Goal: Task Accomplishment & Management: Complete application form

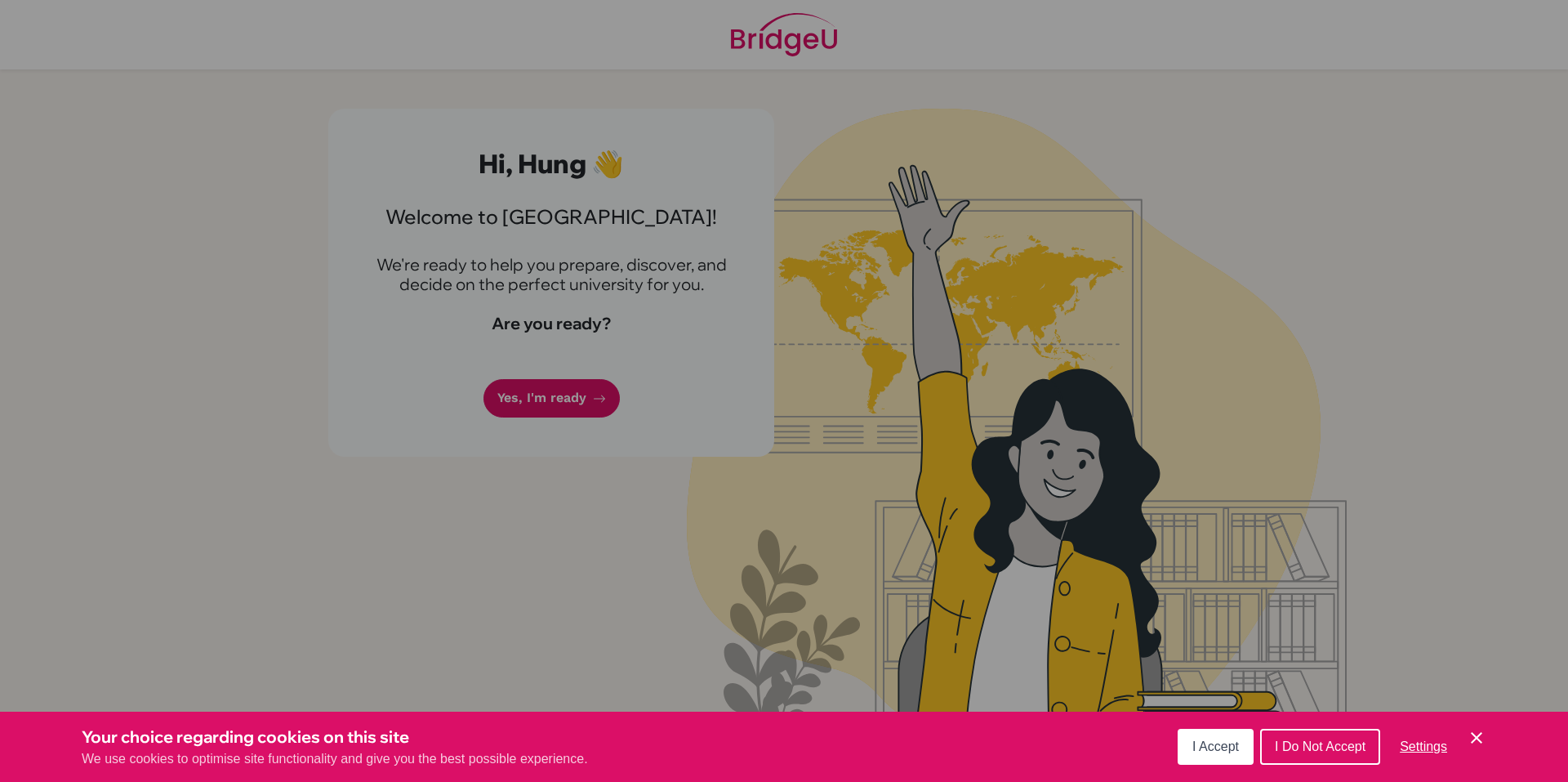
click at [550, 412] on div "Cookie Preferences" at bounding box center [784, 391] width 1568 height 782
click at [1219, 757] on button "I Accept" at bounding box center [1216, 747] width 76 height 36
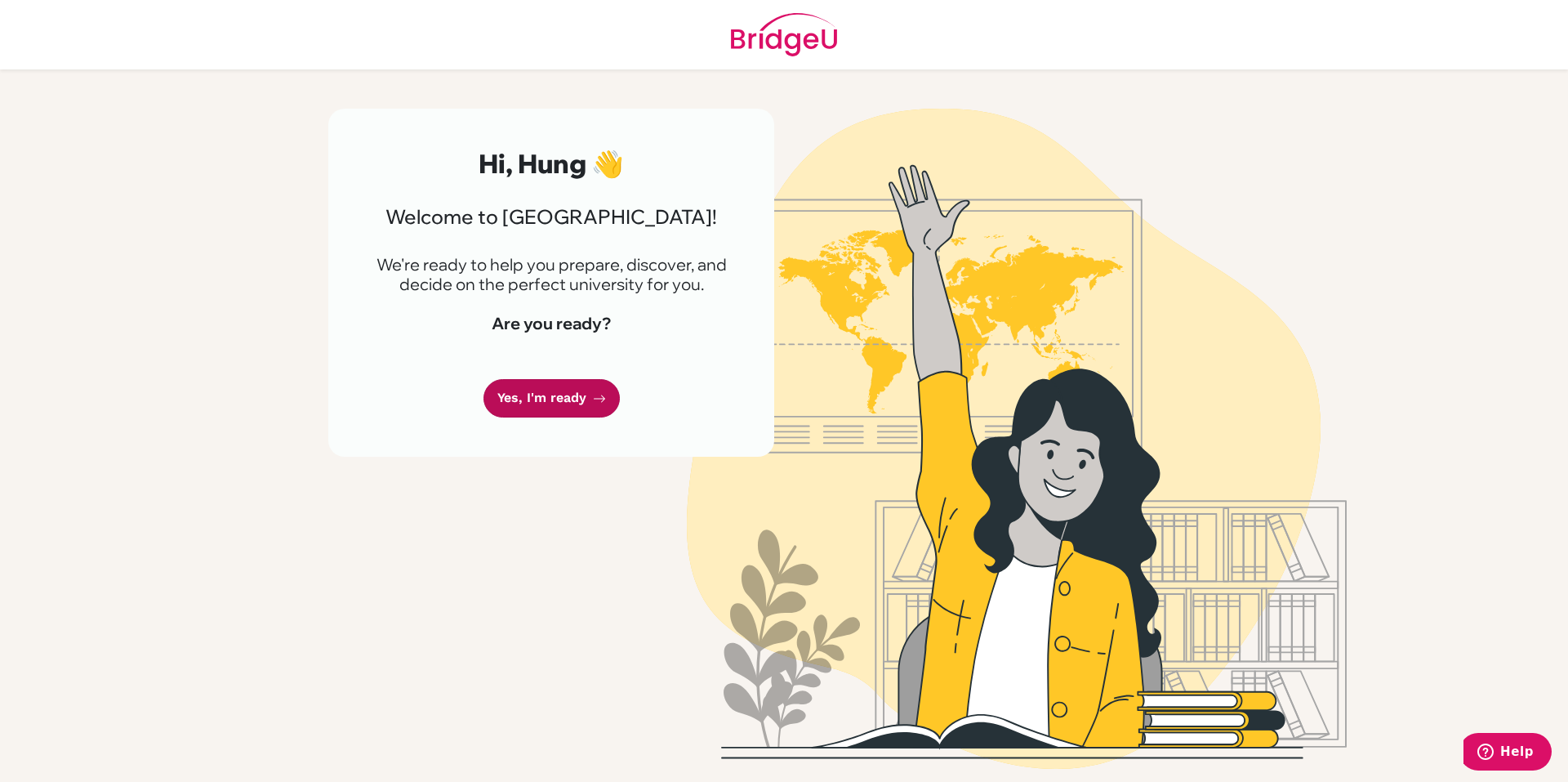
click at [578, 402] on link "Yes, I'm ready" at bounding box center [551, 398] width 136 height 38
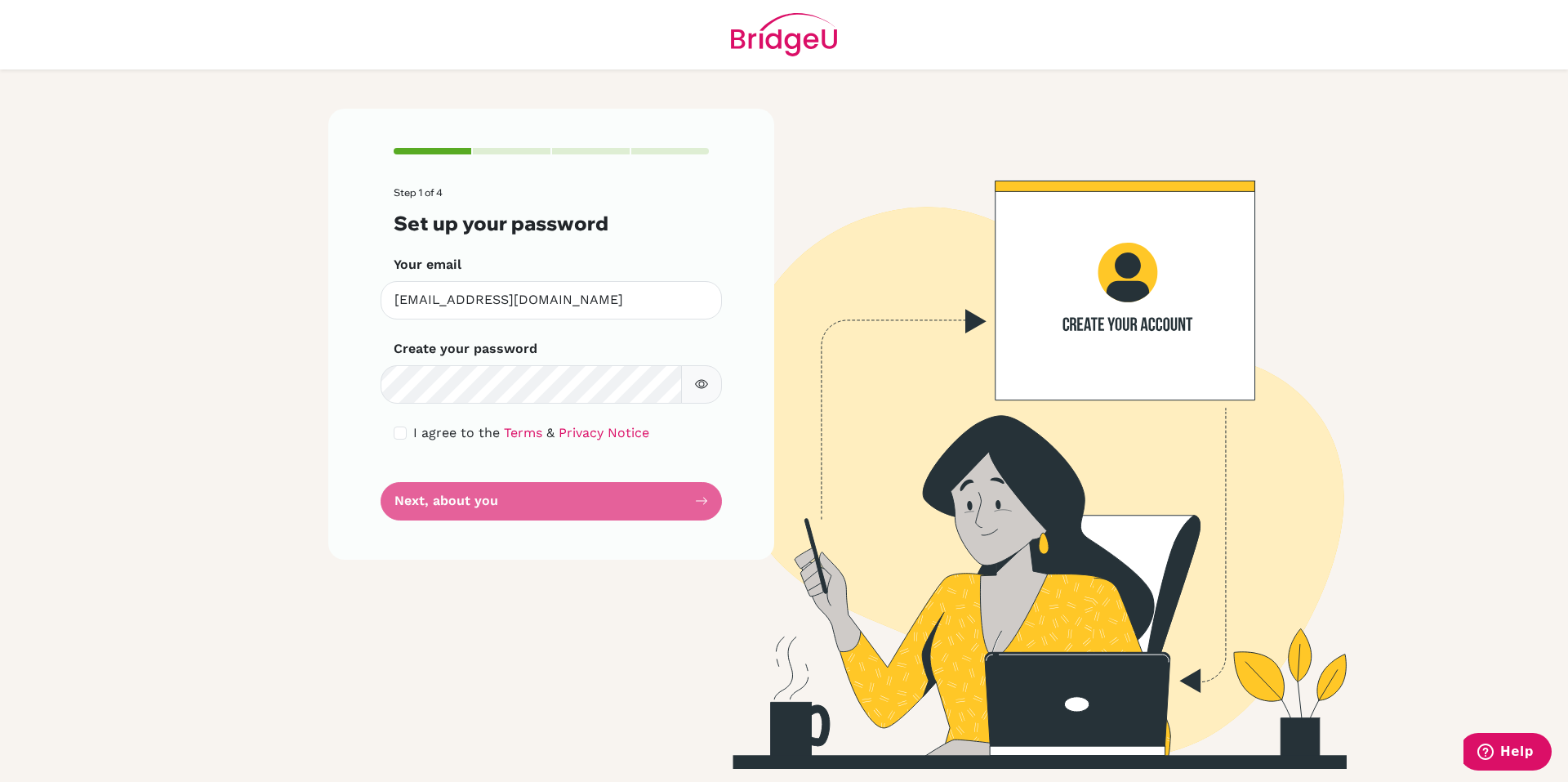
click at [339, 710] on div "Step 1 of 4 Set up your password Your email hungvt.sthl@thschool.edu.vn Invalid…" at bounding box center [550, 439] width 465 height 660
click at [395, 431] on input "checkbox" at bounding box center [400, 432] width 13 height 13
checkbox input "true"
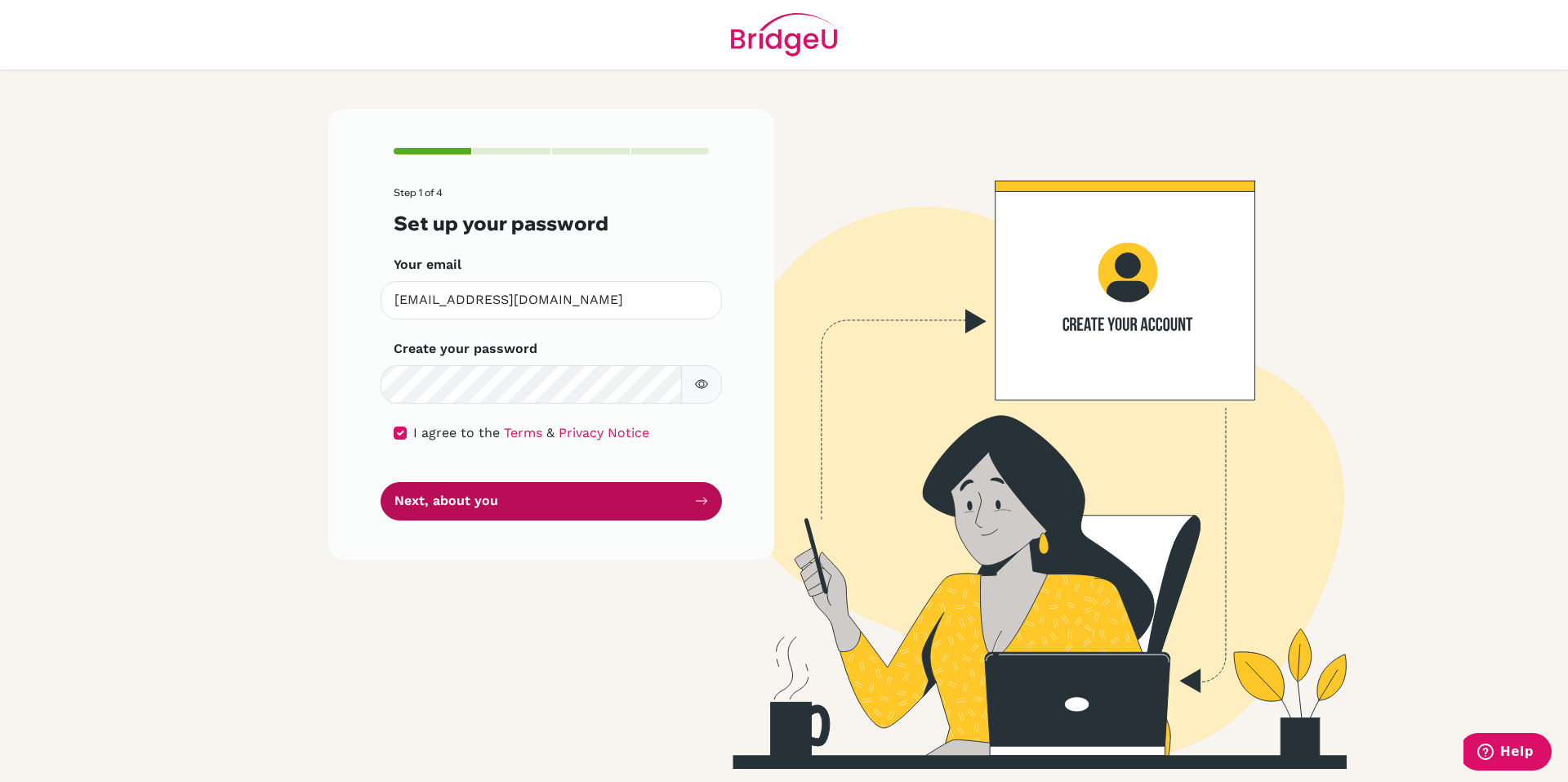
click at [488, 505] on button "Next, about you" at bounding box center [551, 501] width 342 height 38
